Goal: Information Seeking & Learning: Learn about a topic

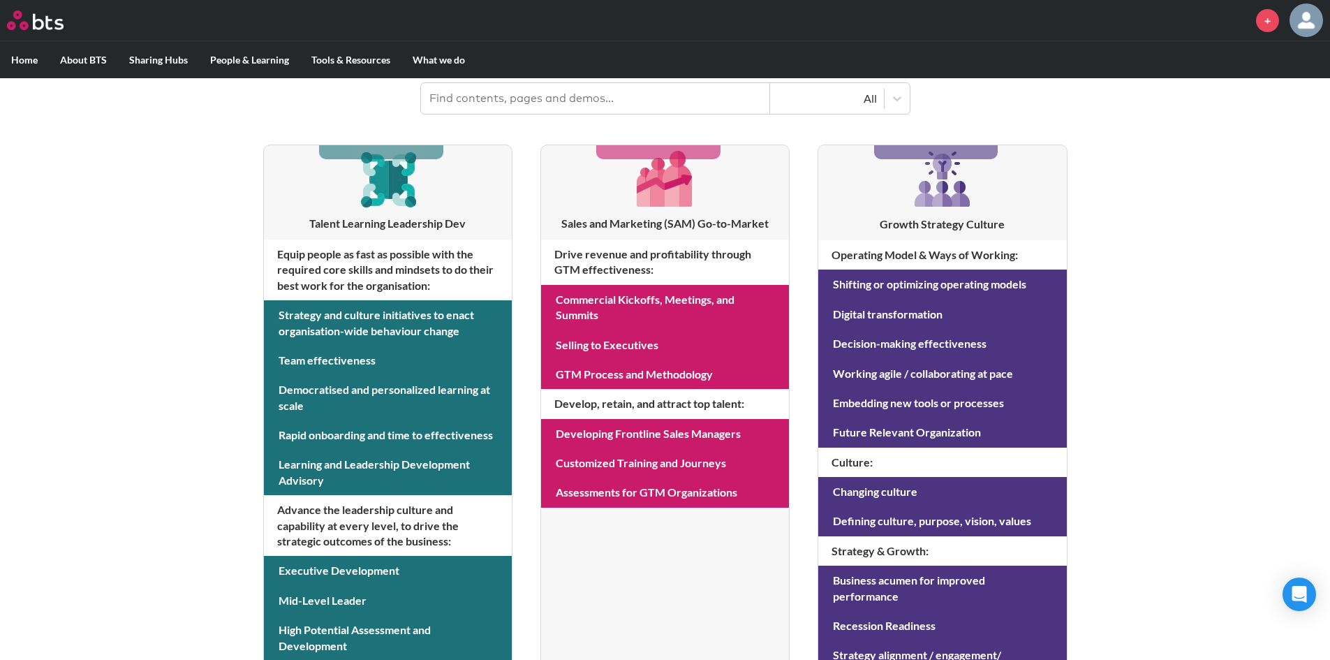
scroll to position [186, 0]
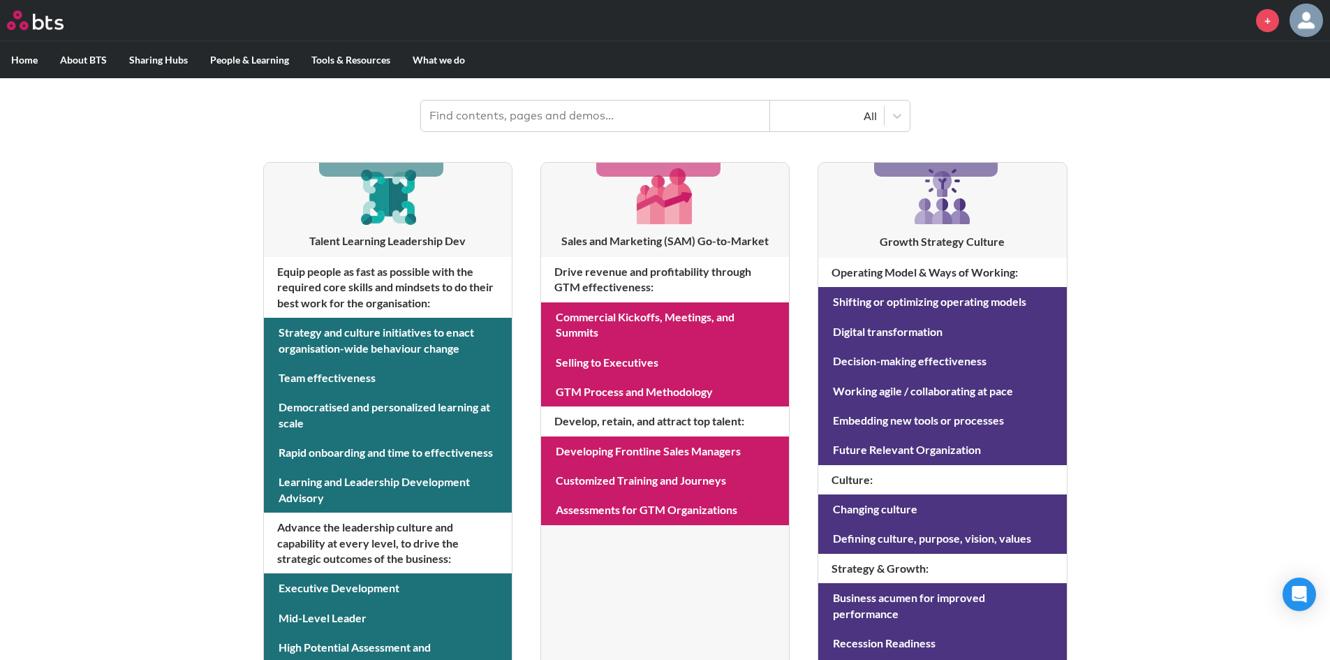
click at [29, 62] on label "Home" at bounding box center [24, 60] width 49 height 36
click at [0, 0] on input "Home" at bounding box center [0, 0] width 0 height 0
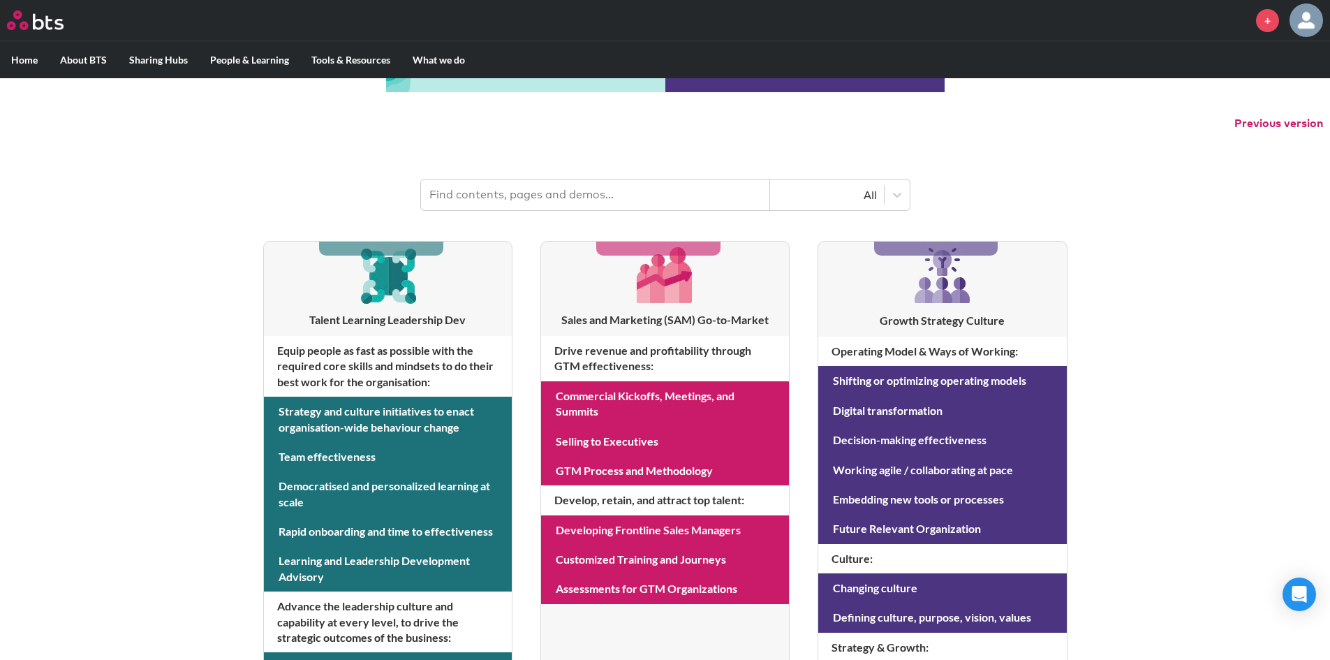
scroll to position [0, 0]
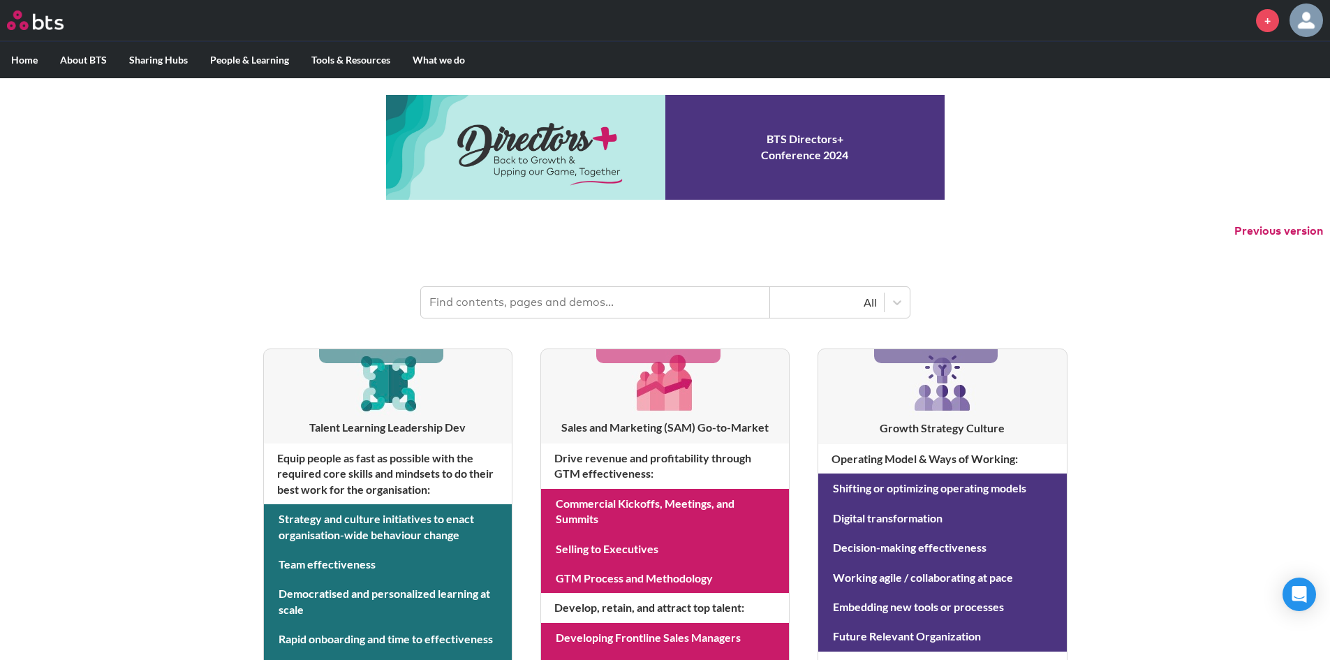
click at [858, 302] on div "All" at bounding box center [827, 302] width 100 height 15
click at [862, 304] on div "All" at bounding box center [827, 302] width 100 height 15
click at [649, 300] on input "text" at bounding box center [595, 302] width 349 height 31
type input "photography"
click at [706, 302] on input "photography" at bounding box center [595, 302] width 349 height 31
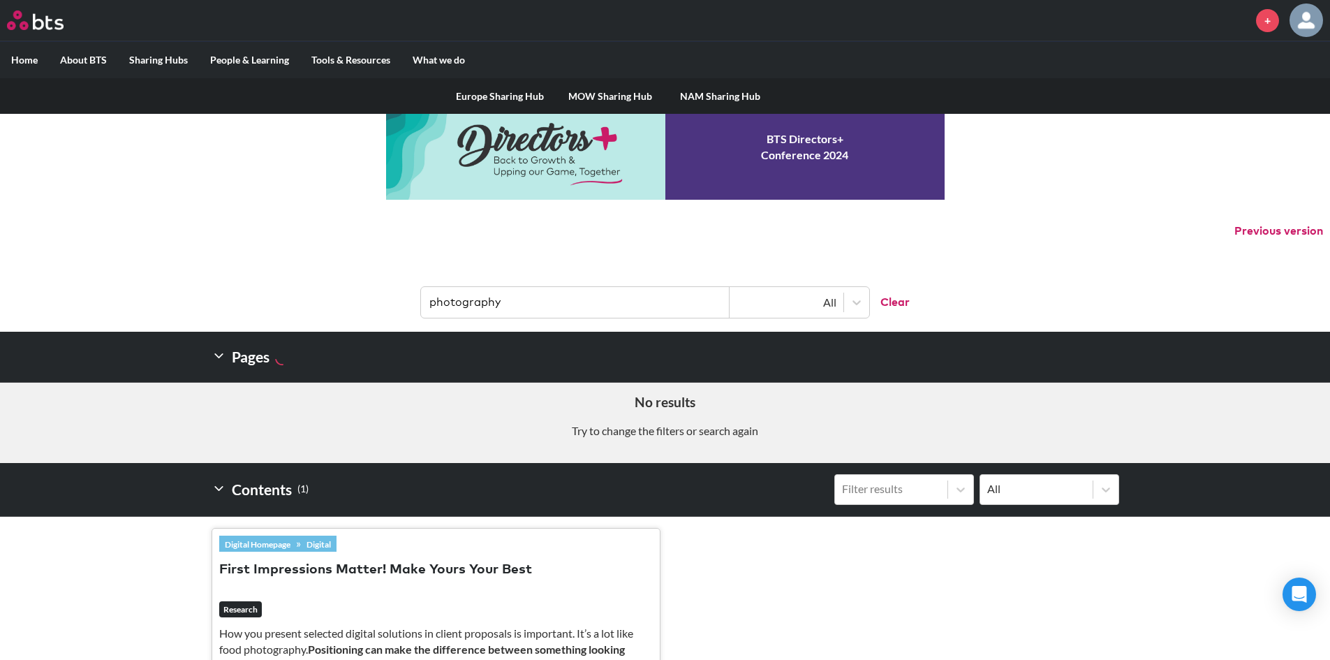
click at [169, 62] on label "Sharing Hubs" at bounding box center [158, 60] width 81 height 36
click at [0, 0] on input "Sharing Hubs" at bounding box center [0, 0] width 0 height 0
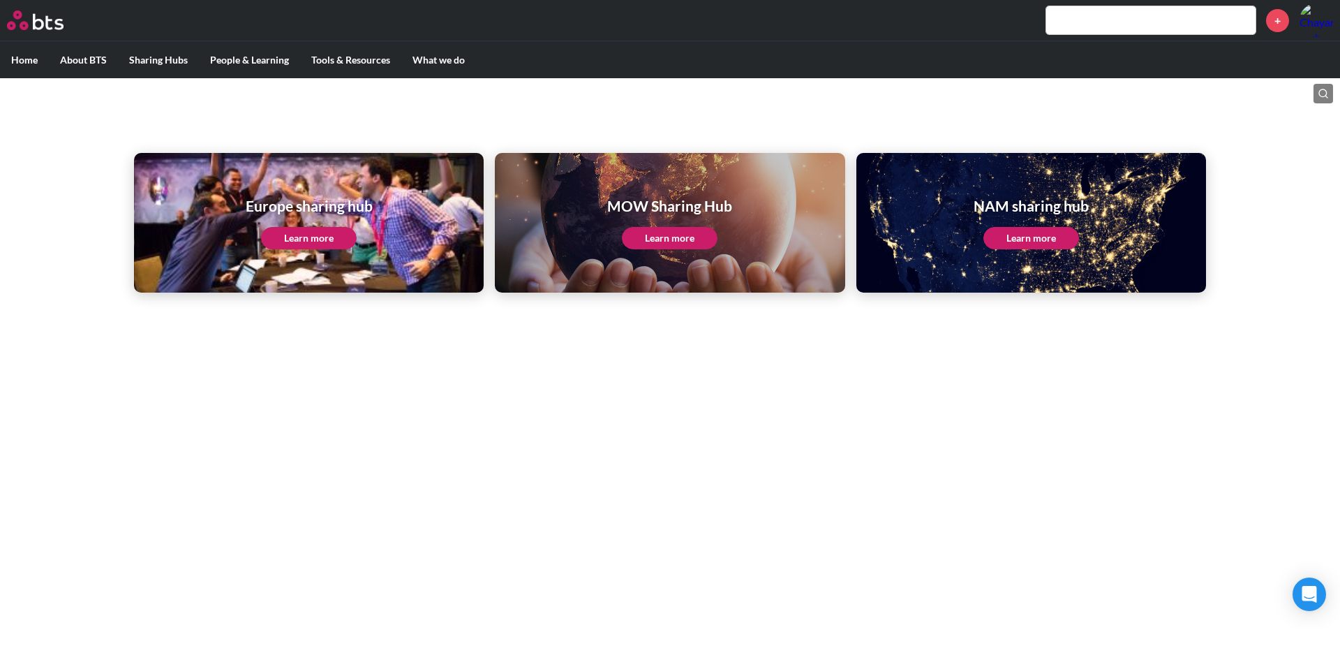
click at [646, 238] on link "Learn more" at bounding box center [670, 238] width 96 height 22
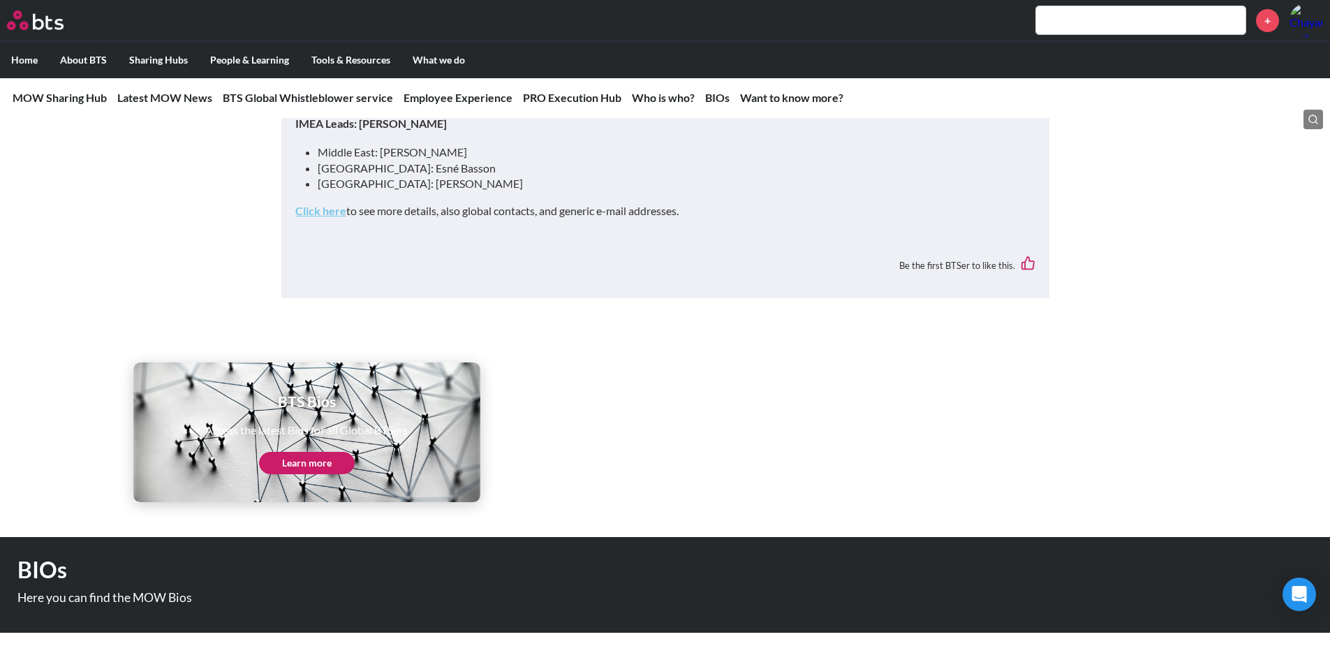
scroll to position [4510, 0]
